Goal: Task Accomplishment & Management: Manage account settings

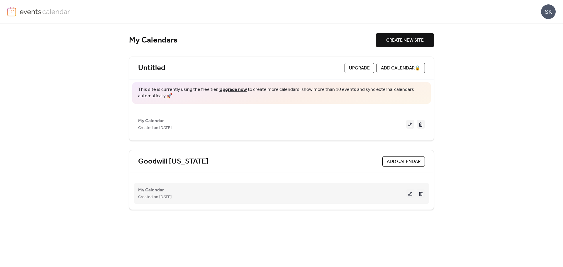
click at [406, 195] on button at bounding box center [410, 193] width 8 height 9
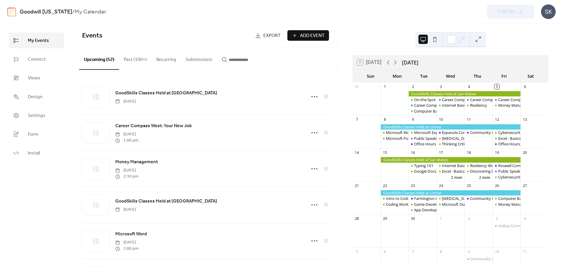
click at [238, 59] on input "button" at bounding box center [246, 59] width 35 height 7
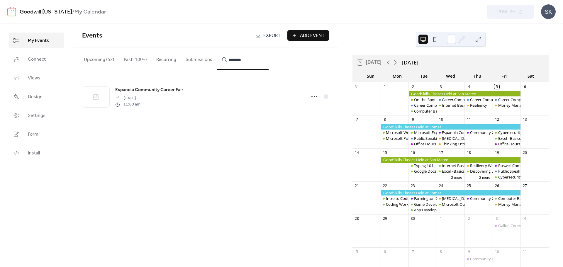
type input "********"
click at [314, 96] on icon at bounding box center [313, 96] width 9 height 9
click at [298, 112] on span "Edit" at bounding box center [299, 109] width 7 height 7
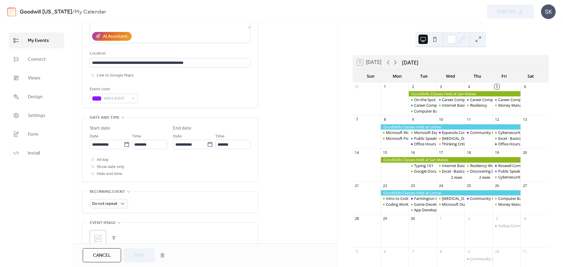
scroll to position [147, 0]
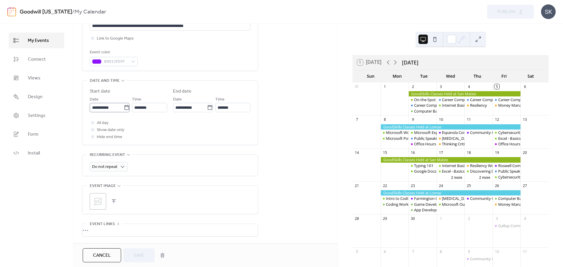
click at [126, 108] on icon at bounding box center [127, 108] width 6 height 6
click at [124, 108] on input "**********" at bounding box center [107, 107] width 34 height 9
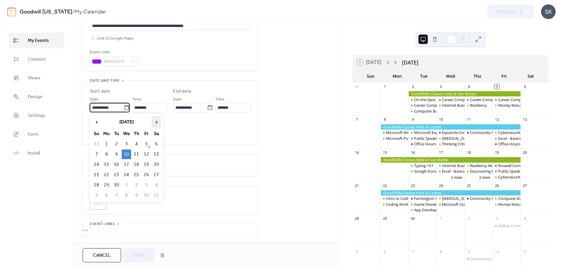
click at [157, 120] on span "›" at bounding box center [156, 122] width 9 height 12
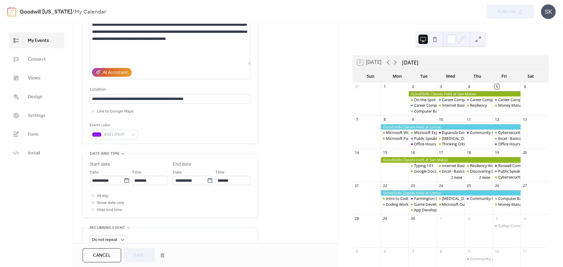
scroll to position [0, 0]
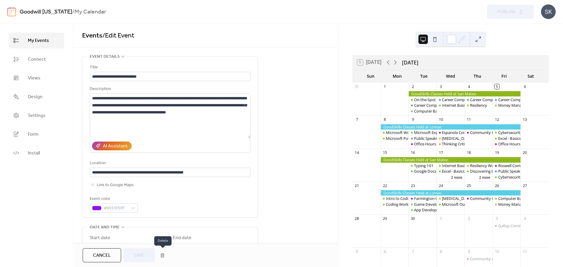
click at [163, 257] on button "button" at bounding box center [162, 255] width 11 height 12
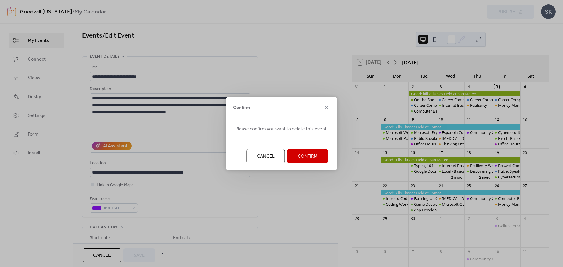
click at [306, 157] on span "Confirm" at bounding box center [307, 156] width 20 height 7
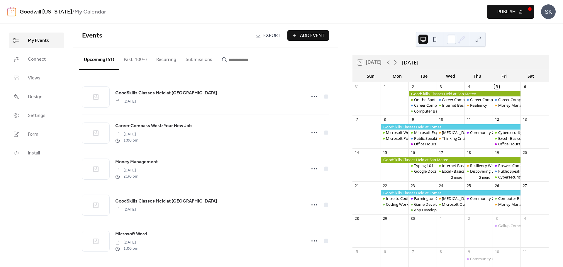
click at [510, 15] on span "Publish" at bounding box center [506, 11] width 18 height 7
